Goal: Find specific page/section: Find specific page/section

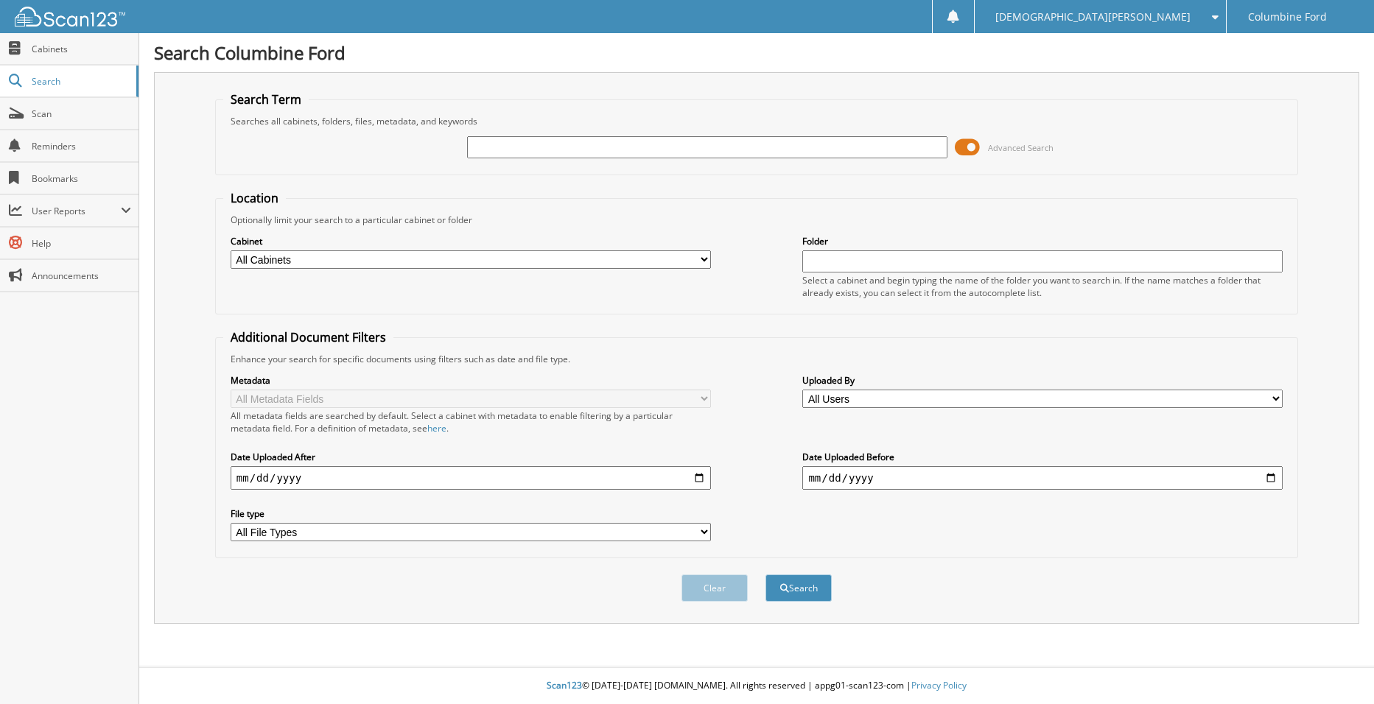
click at [507, 144] on input "text" at bounding box center [707, 147] width 480 height 22
paste input "FRANCISCO"
click at [620, 164] on div "FRANCISCO Advanced Search" at bounding box center [756, 147] width 1067 height 40
click at [605, 152] on input "FRANCISCO" at bounding box center [707, 147] width 480 height 22
paste input "AGUILAR"
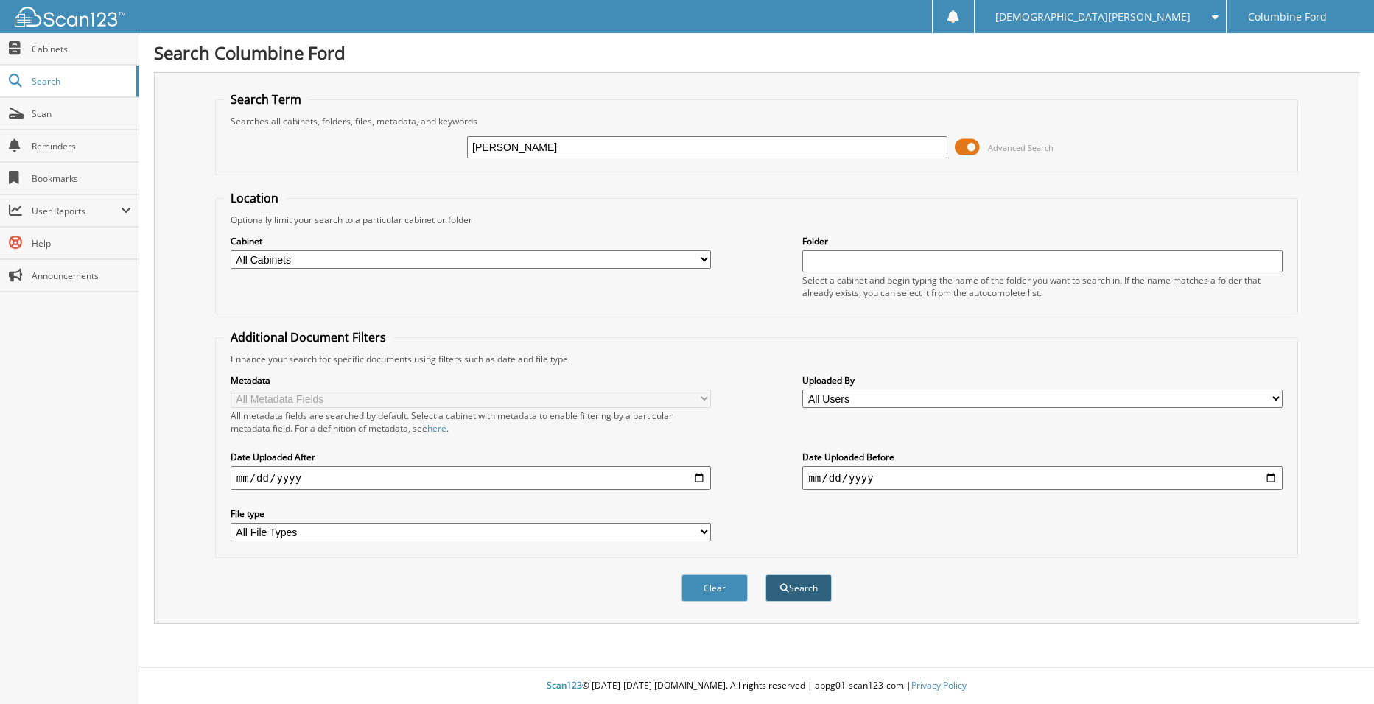
type input "FRANCISCO AGUILAR"
click at [818, 583] on button "Search" at bounding box center [799, 588] width 66 height 27
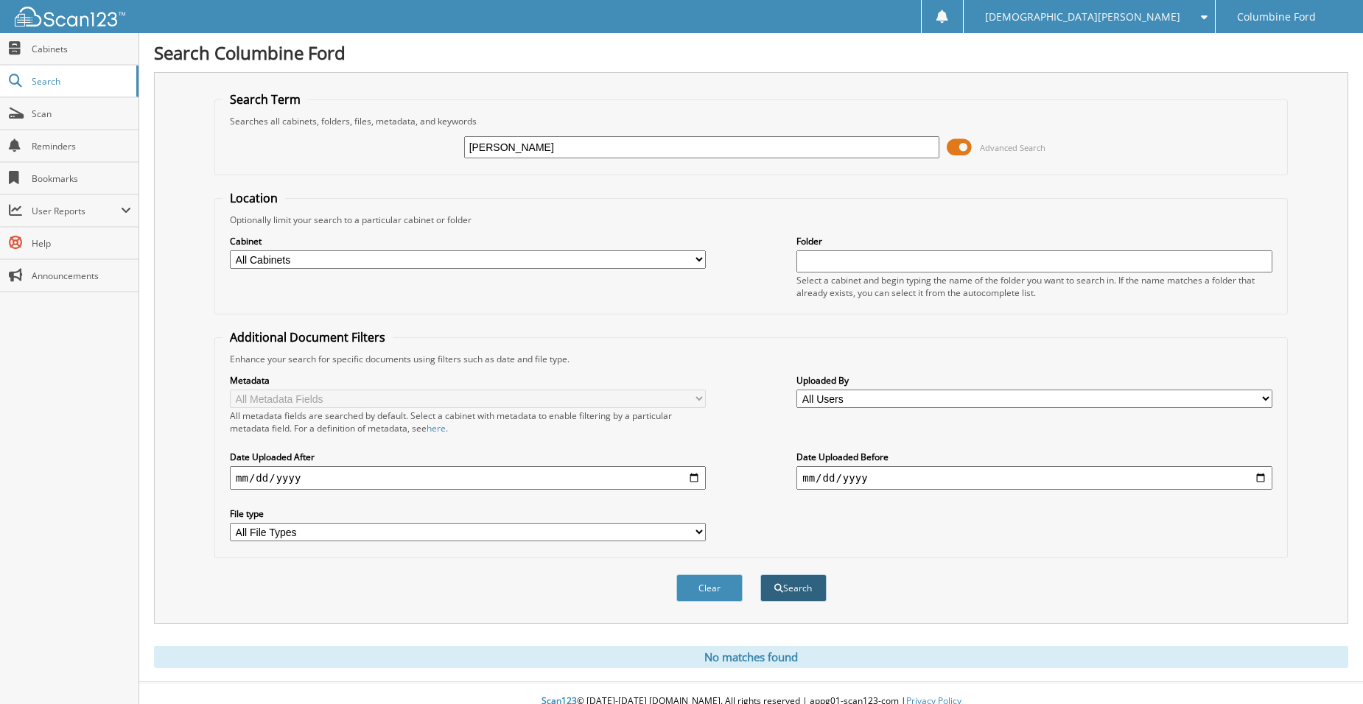
click at [814, 598] on button "Search" at bounding box center [793, 588] width 66 height 27
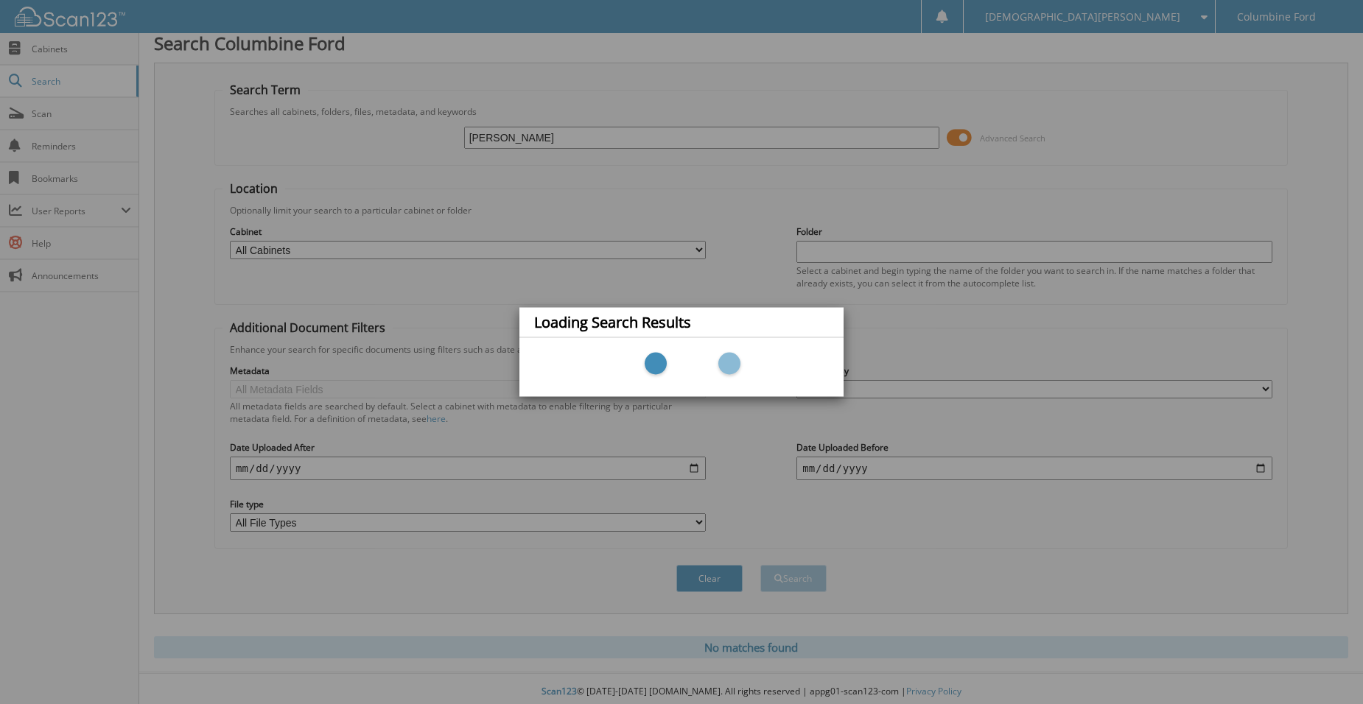
scroll to position [16, 0]
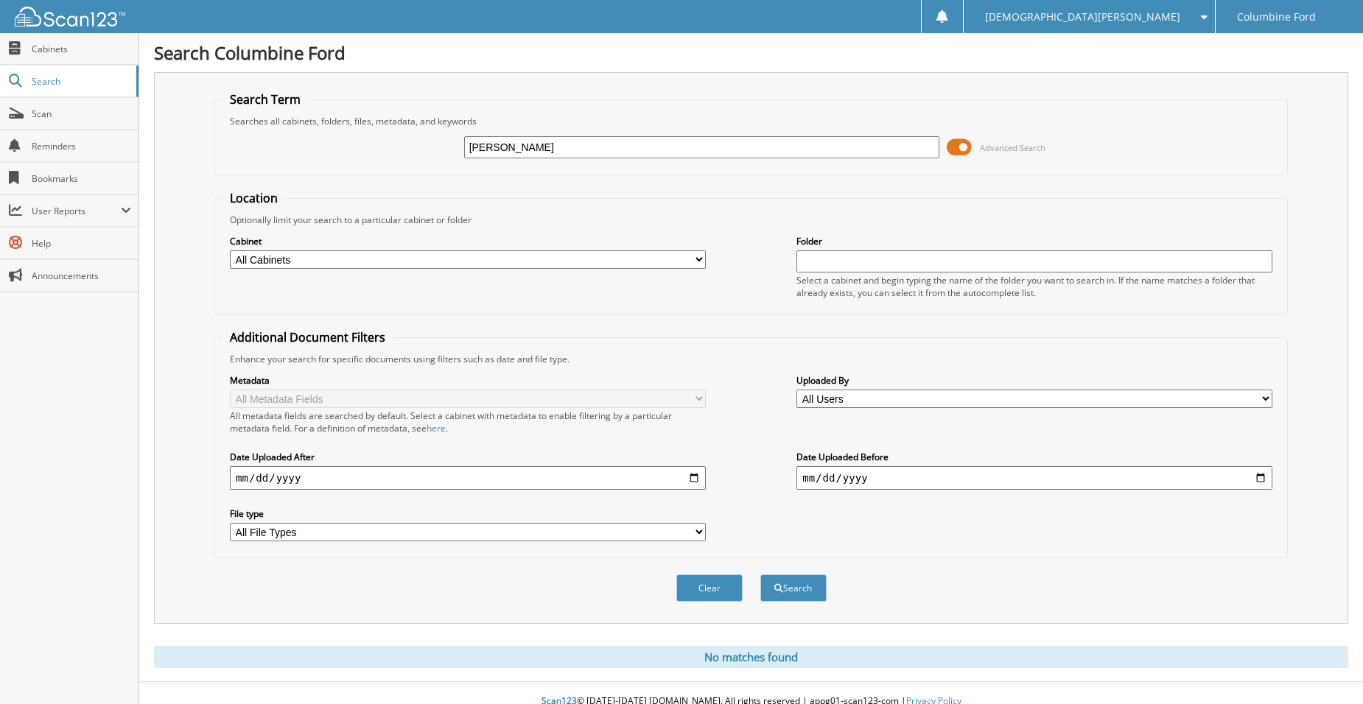
click at [613, 153] on input "FRANCISCO AGUILAR" at bounding box center [702, 147] width 476 height 22
click at [612, 153] on input "FRANCISCO AGUILAR" at bounding box center [702, 147] width 476 height 22
click at [505, 160] on div "FRANCISCO AGUILAR Advanced Search" at bounding box center [751, 147] width 1057 height 40
click at [507, 155] on input "FRANCISCO AGUILAR" at bounding box center [702, 147] width 476 height 22
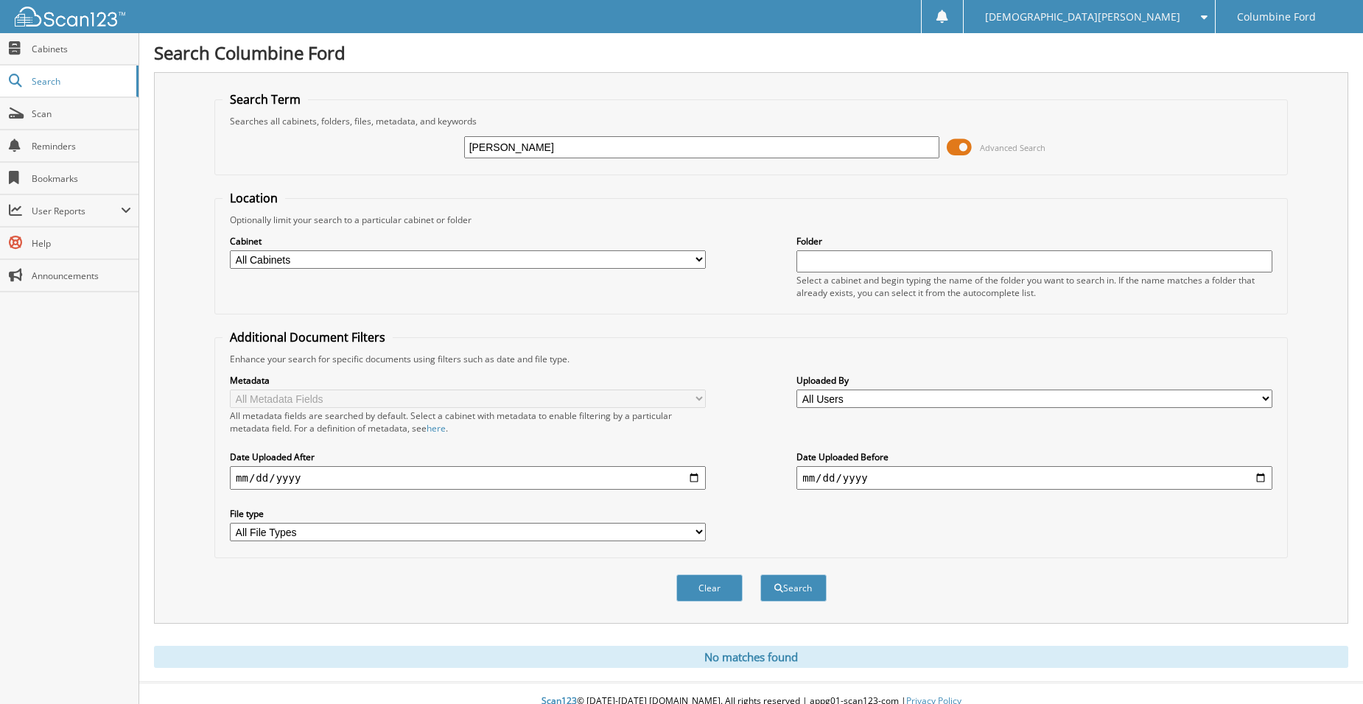
click at [507, 155] on input "FRANCISCO AGUILAR" at bounding box center [702, 147] width 476 height 22
click at [553, 153] on input "FRANCISCO AGUILAR" at bounding box center [702, 147] width 476 height 22
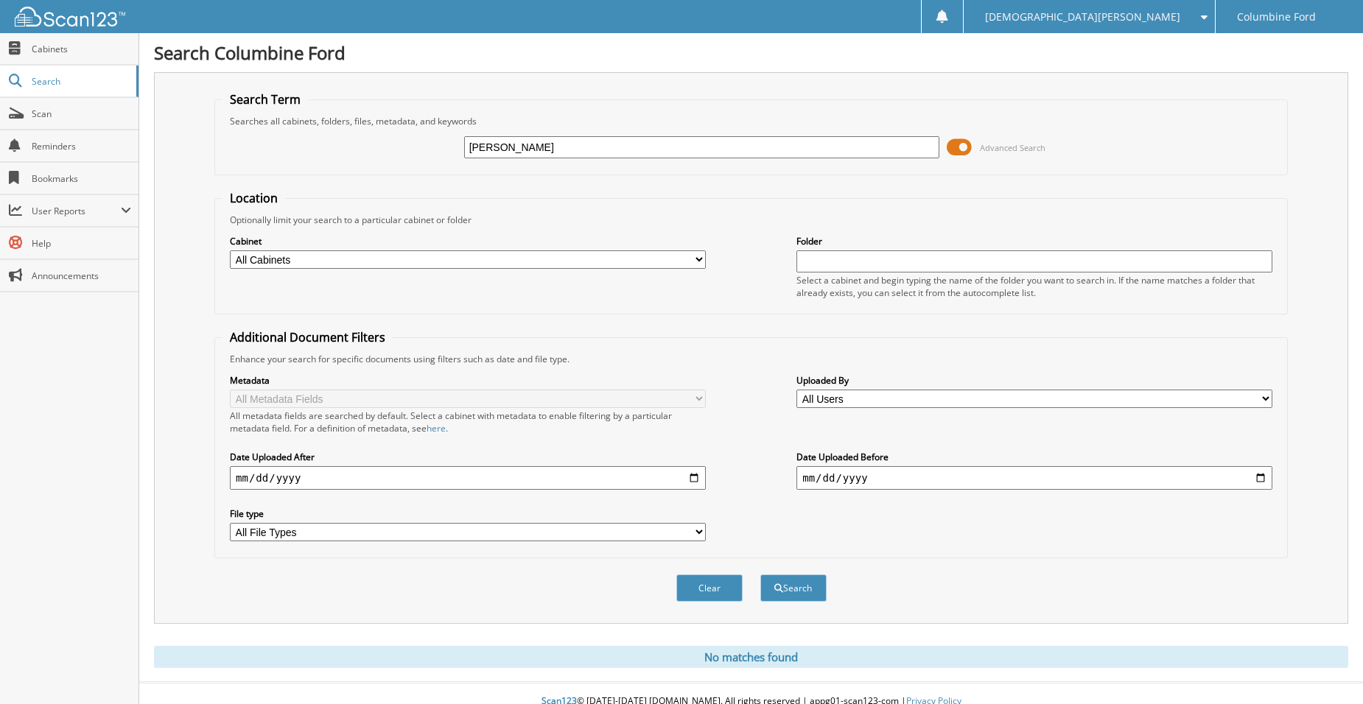
click at [553, 153] on input "FRANCISCO AGUILAR" at bounding box center [702, 147] width 476 height 22
paste input "Z7189"
type input "Z7189"
click at [813, 578] on button "Search" at bounding box center [793, 588] width 66 height 27
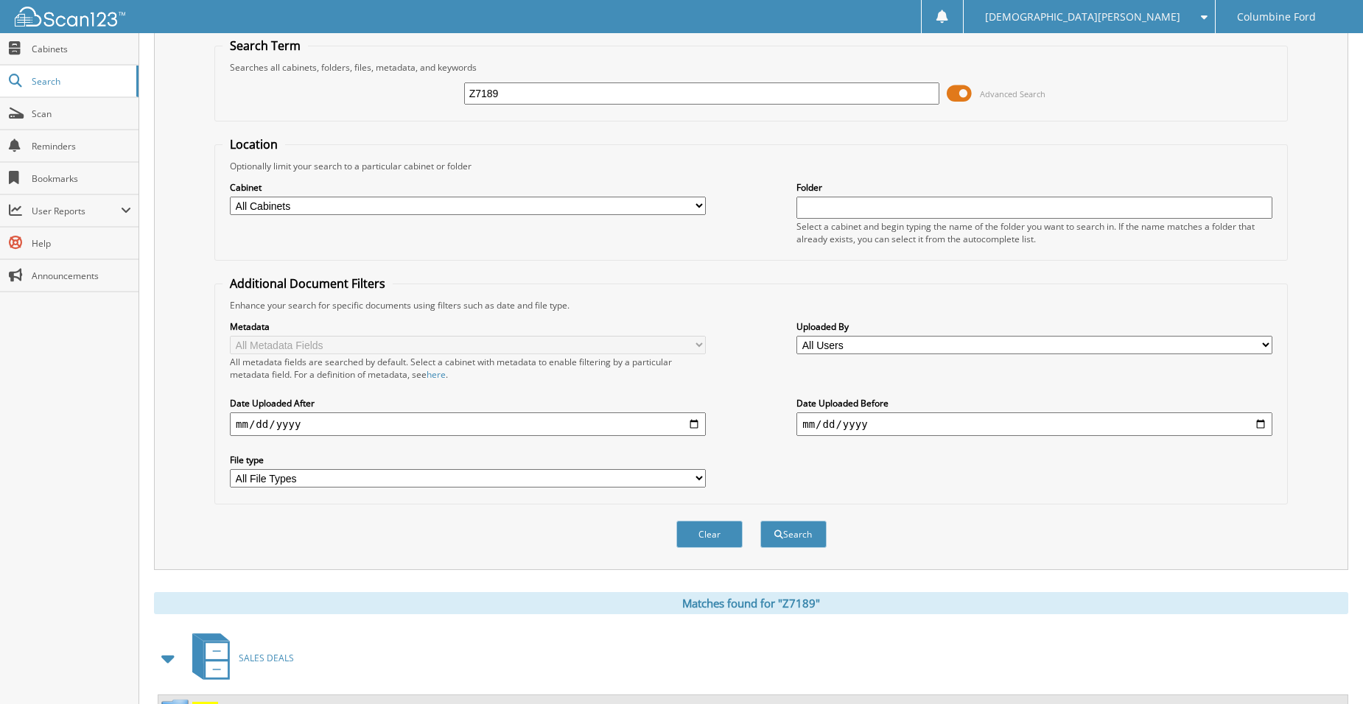
scroll to position [119, 0]
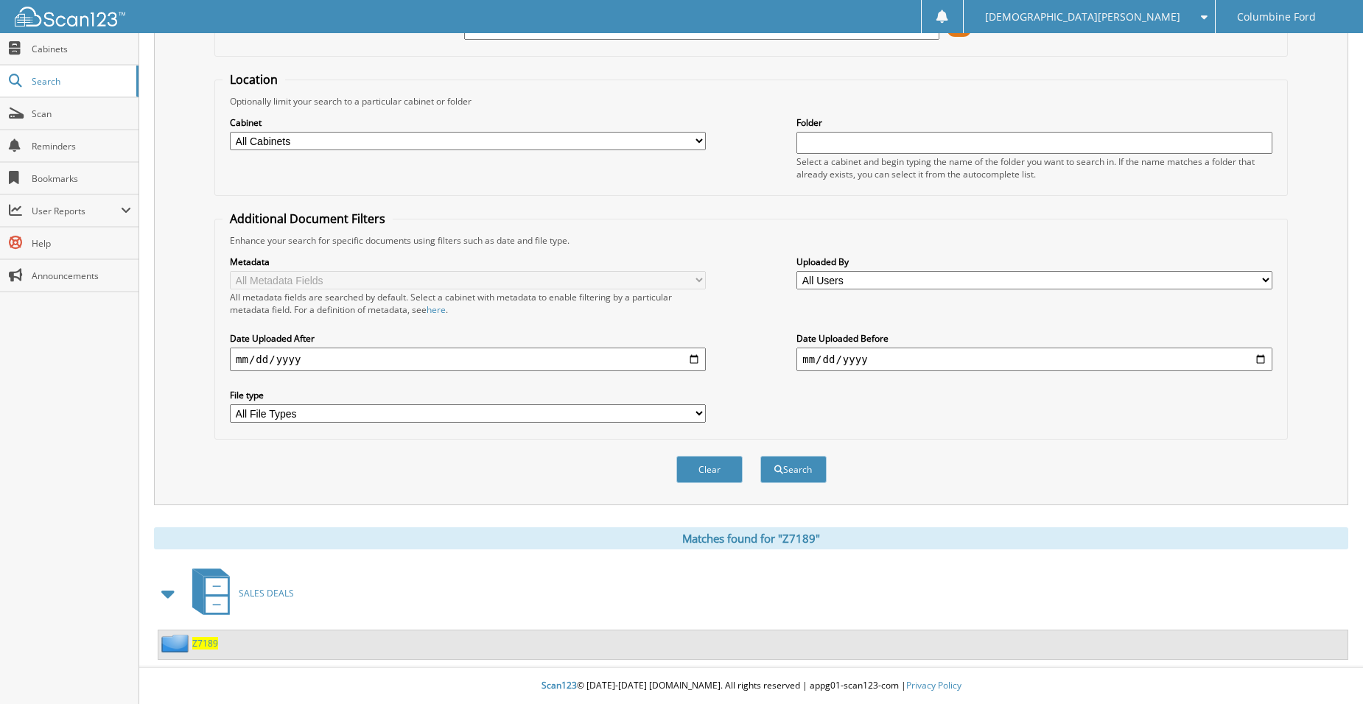
click at [208, 642] on span "Z7189" at bounding box center [205, 643] width 26 height 13
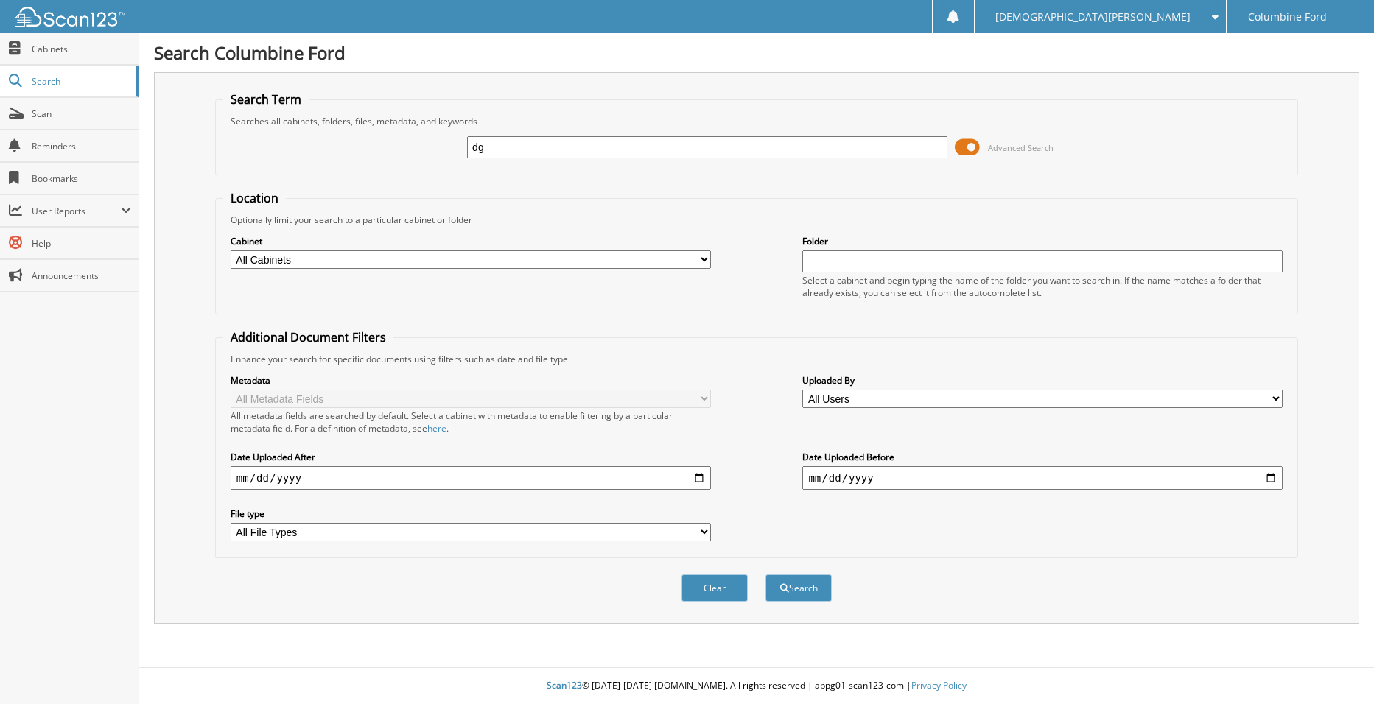
type input "d"
type input "DG"
click at [766, 575] on button "Search" at bounding box center [799, 588] width 66 height 27
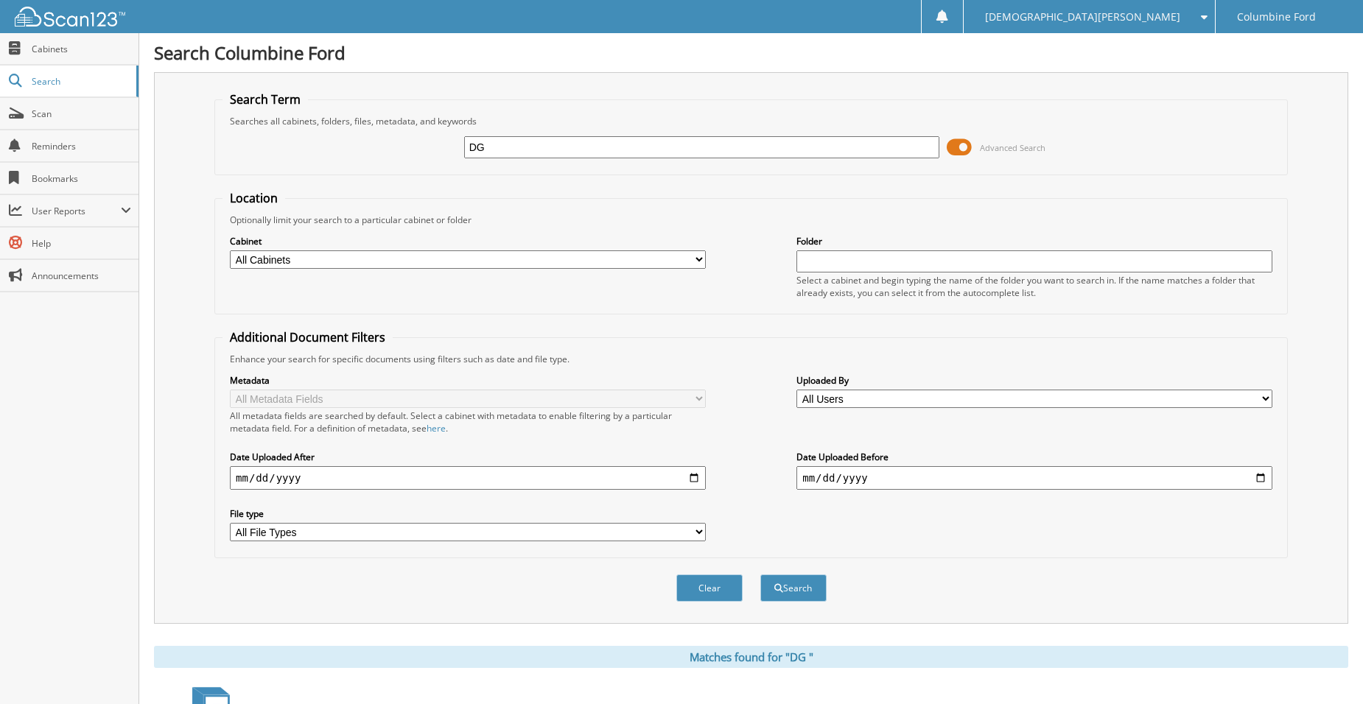
click at [540, 149] on input "DG" at bounding box center [702, 147] width 476 height 22
type input "dg construction inc"
click at [760, 575] on button "Search" at bounding box center [793, 588] width 66 height 27
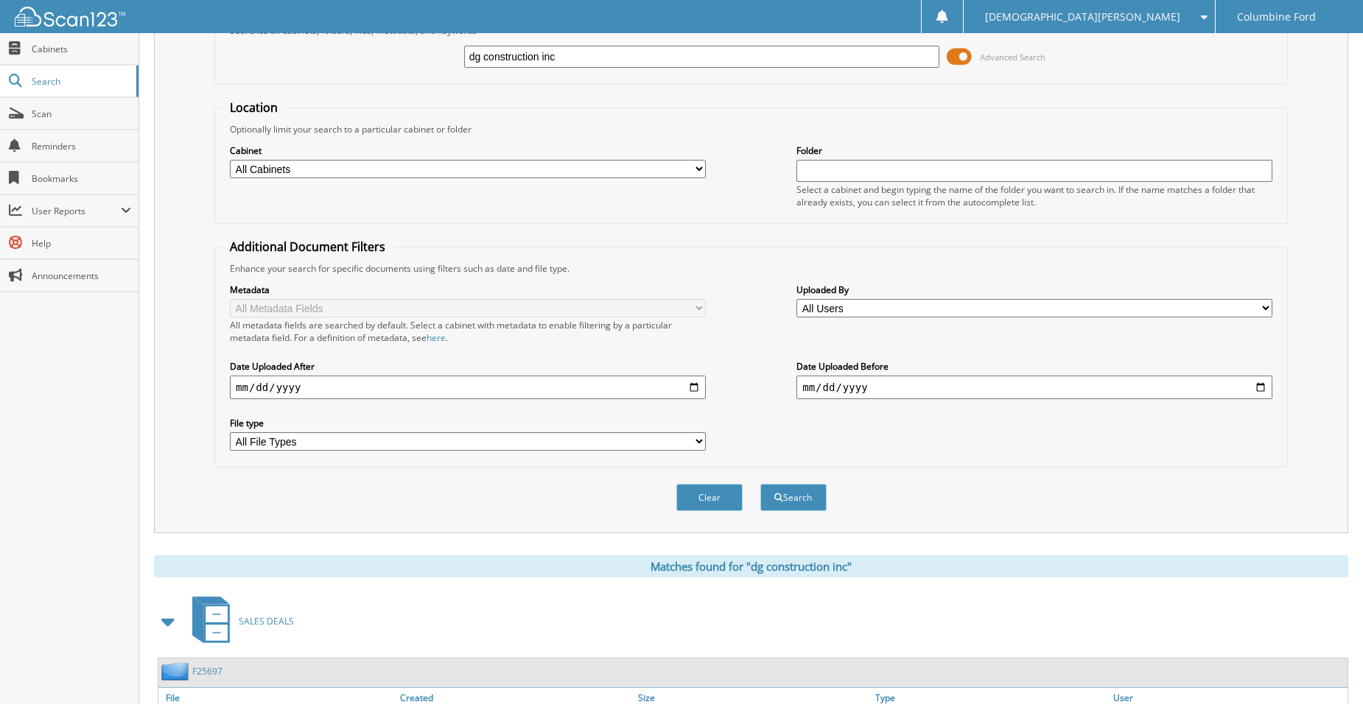
scroll to position [368, 0]
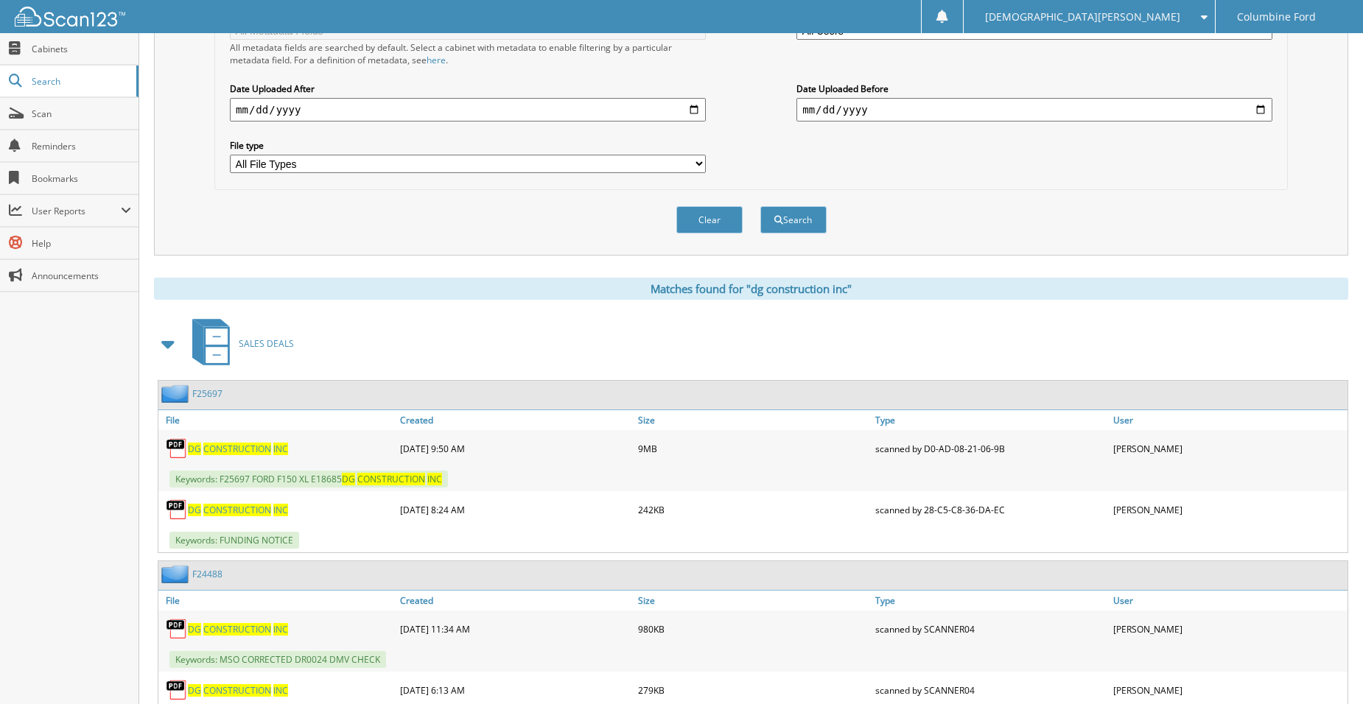
click at [263, 449] on span "CONSTRUCTION" at bounding box center [237, 449] width 68 height 13
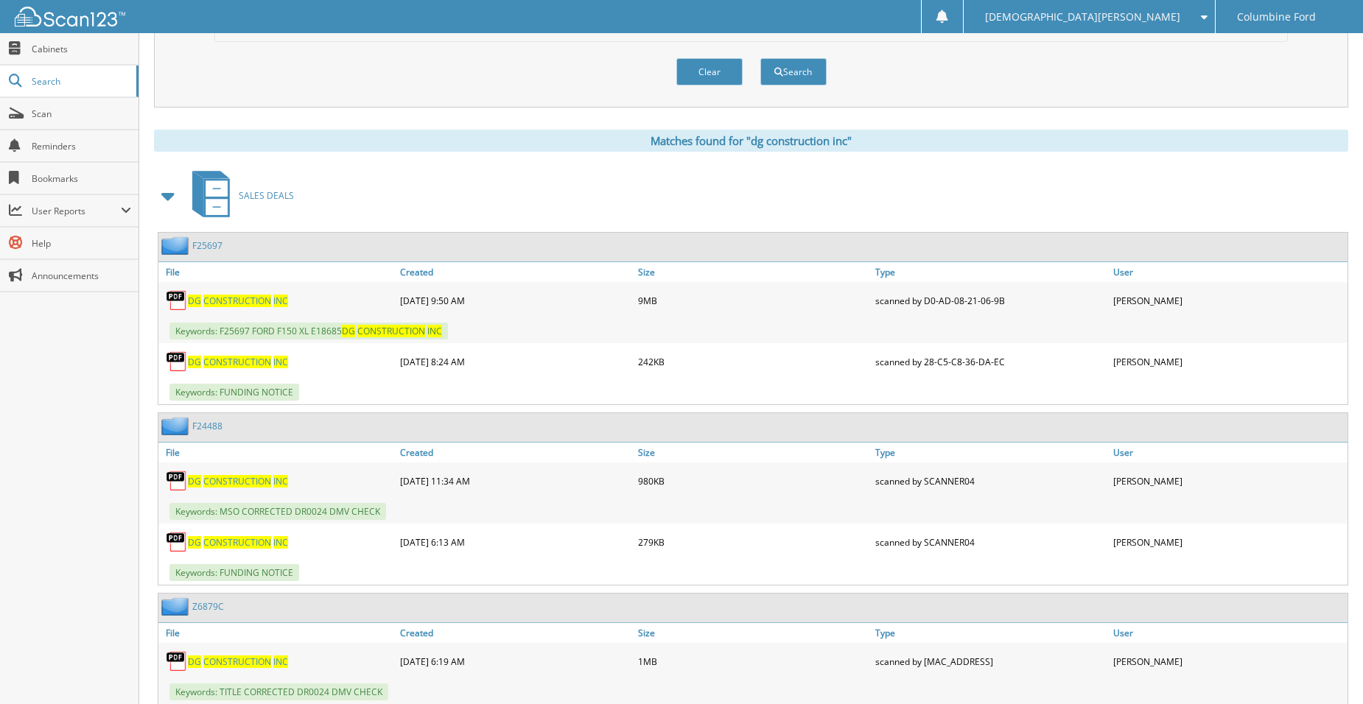
scroll to position [516, 0]
